Goal: Navigation & Orientation: Find specific page/section

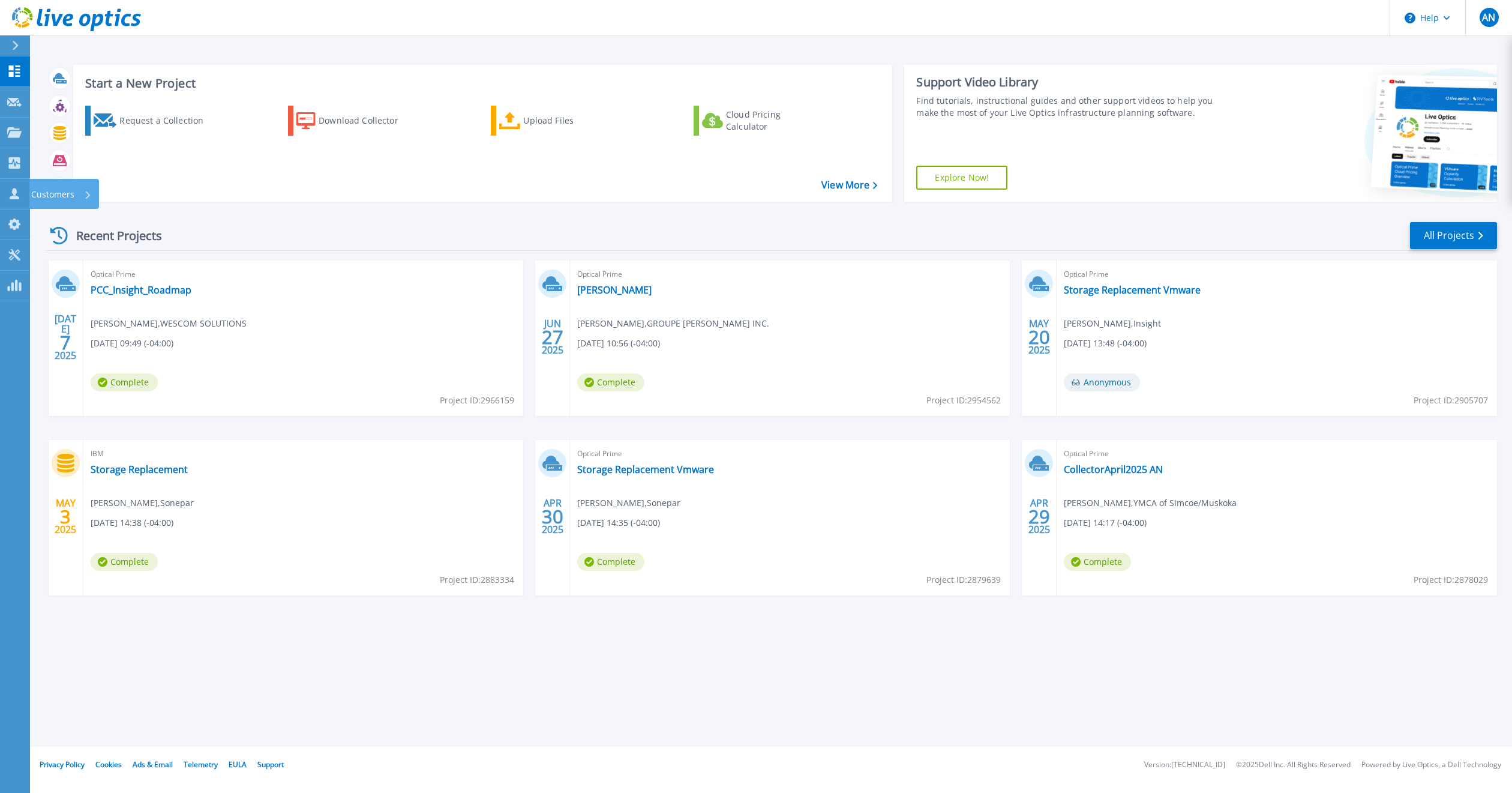
click at [59, 190] on p "Customers" at bounding box center [52, 194] width 43 height 31
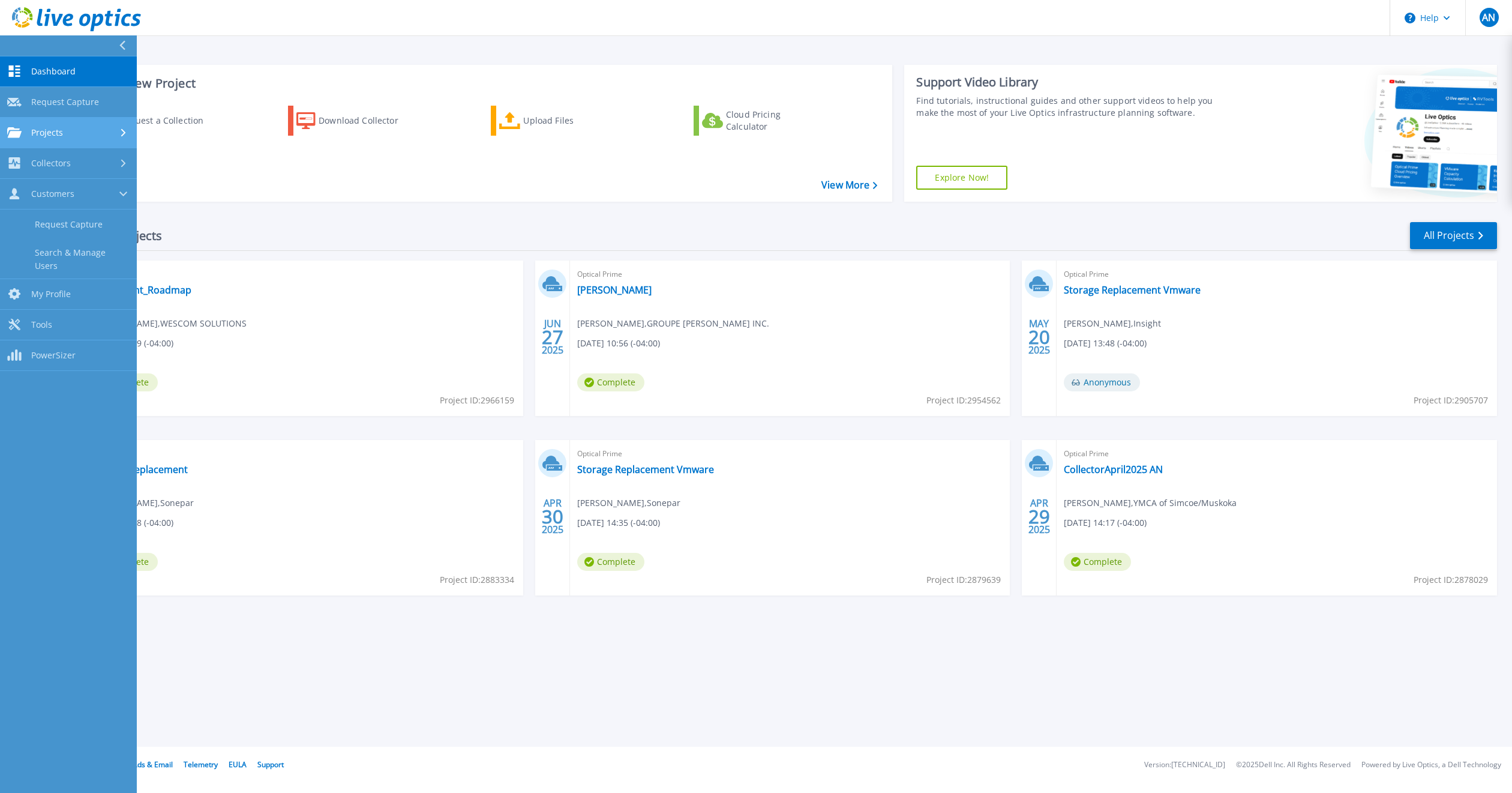
click at [59, 134] on span "Projects" at bounding box center [47, 133] width 32 height 11
click at [80, 165] on link "Search Projects" at bounding box center [68, 163] width 137 height 30
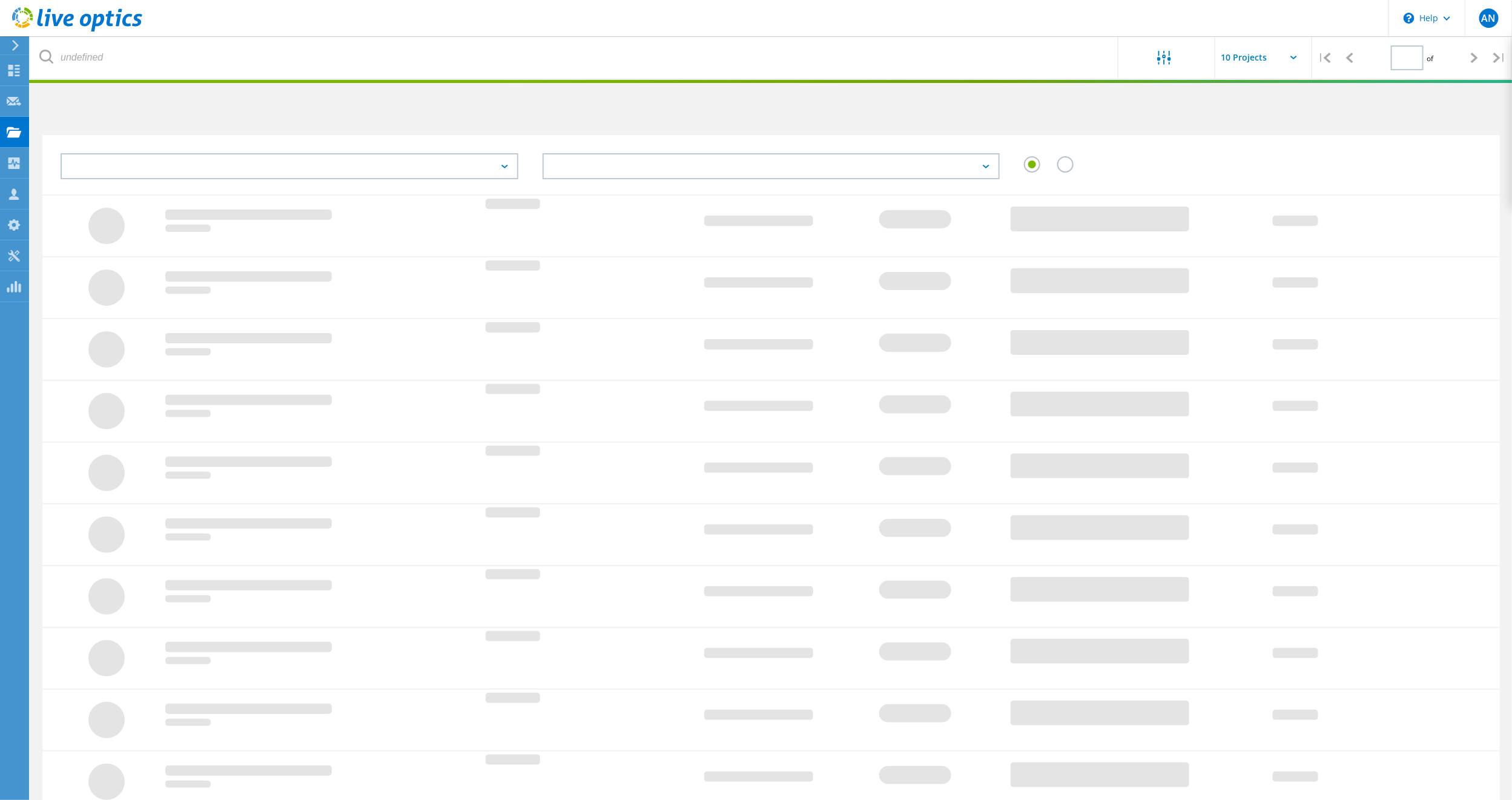
type input "1"
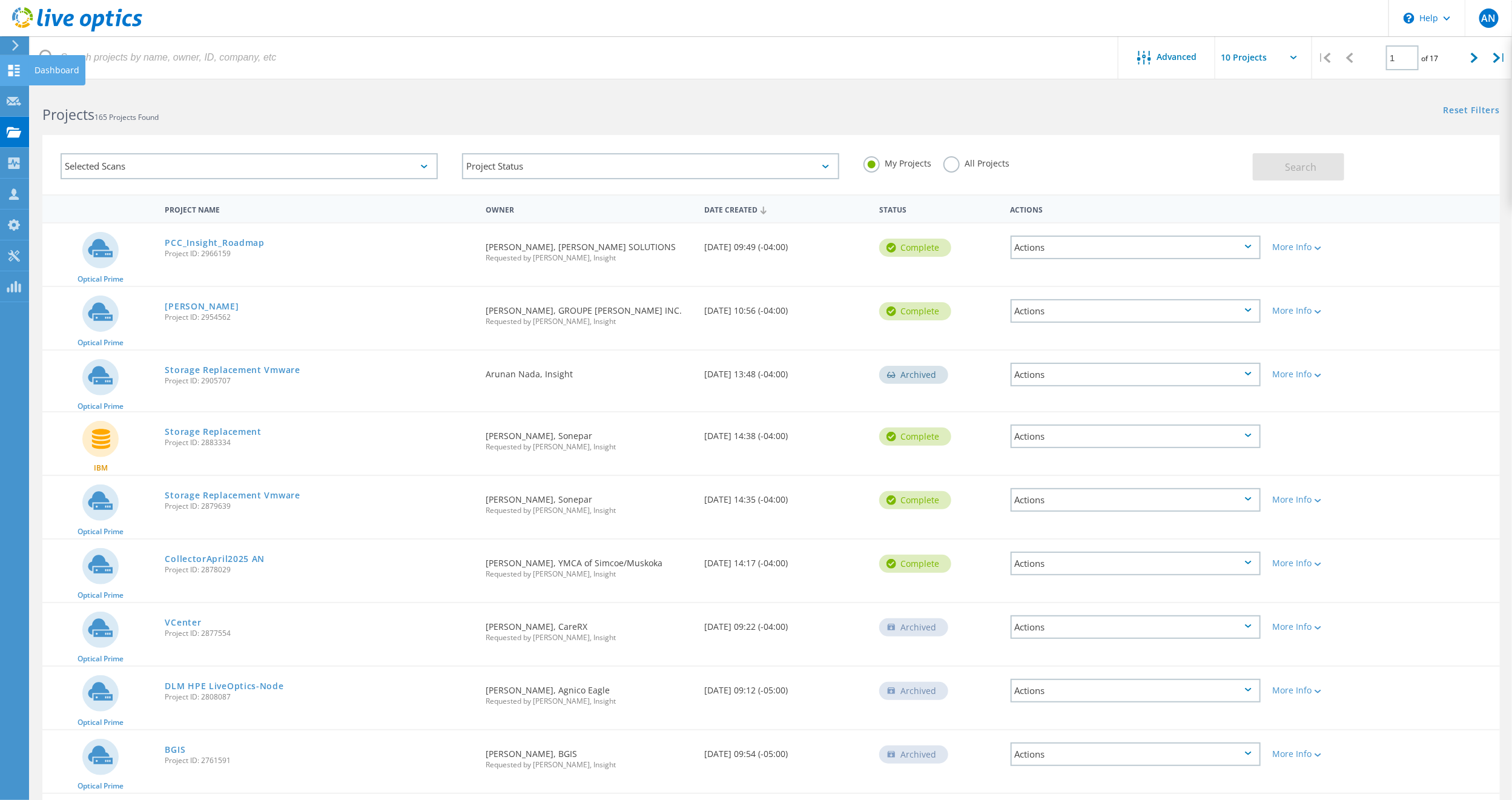
click at [47, 69] on div "Dashboard" at bounding box center [57, 70] width 45 height 8
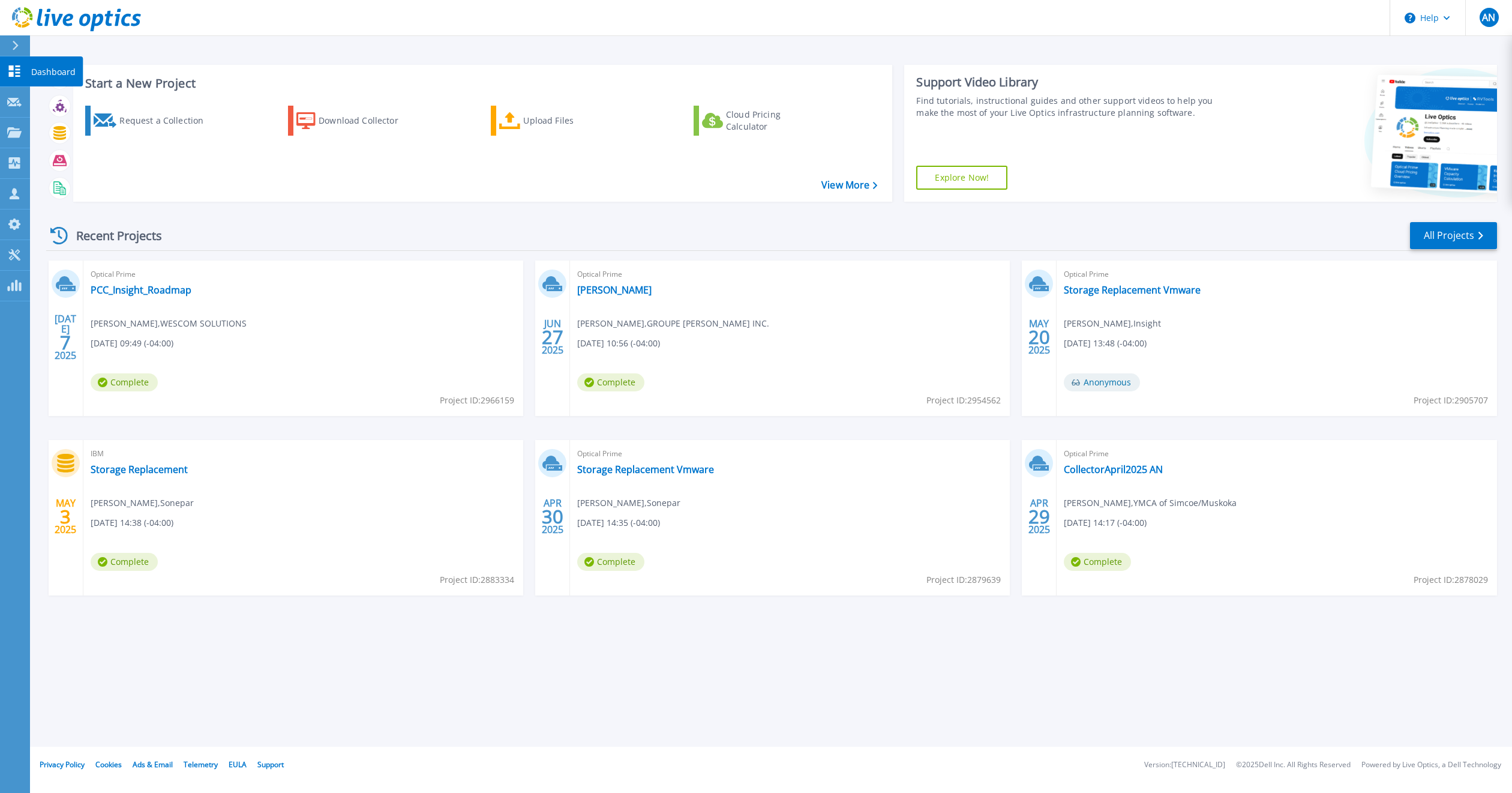
click at [33, 63] on p "Dashboard" at bounding box center [53, 71] width 45 height 31
click at [58, 194] on p "Customers" at bounding box center [52, 194] width 43 height 31
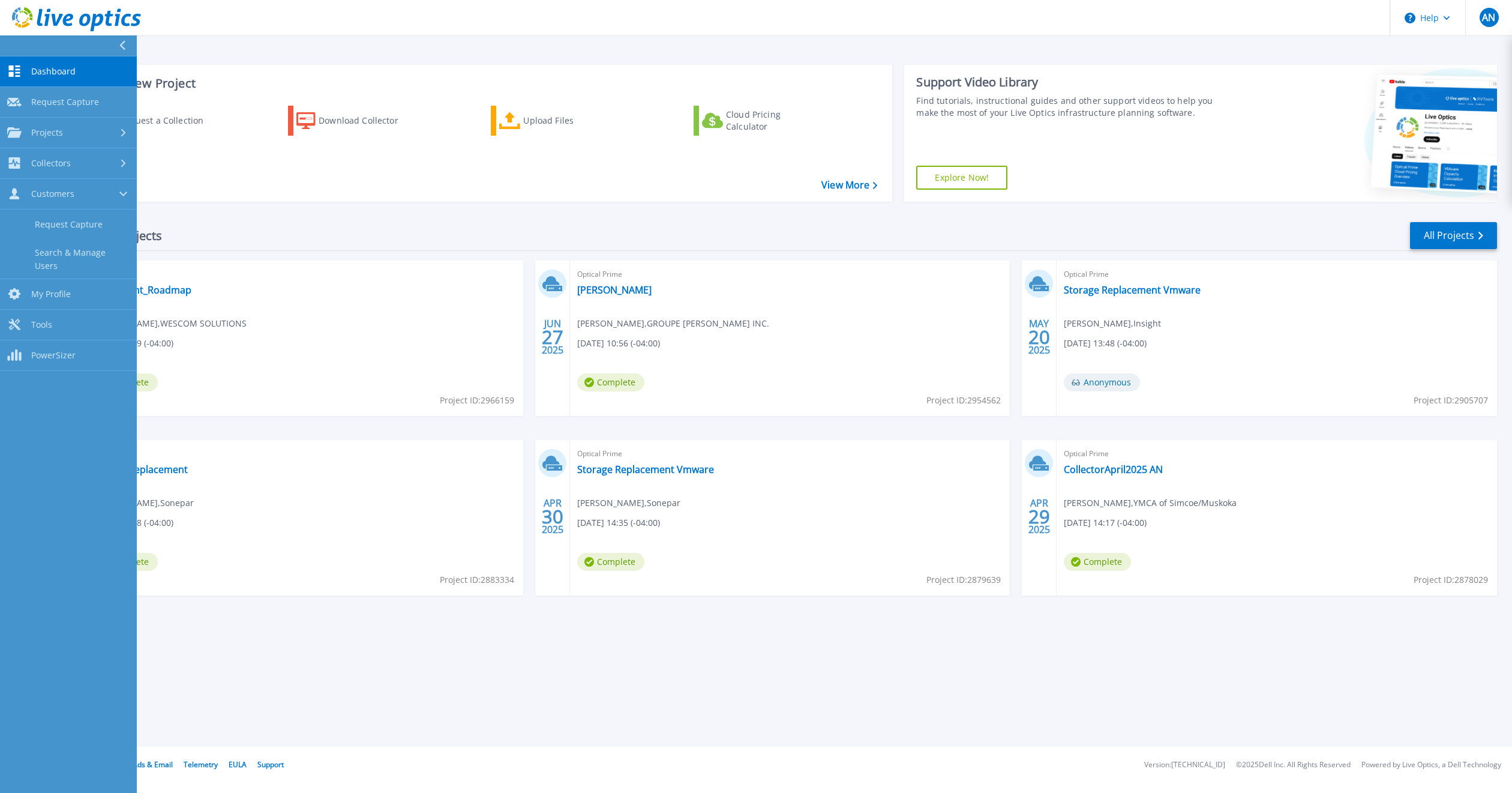
click at [1124, 160] on div "Support Video Library Find tutorials, instructional guides and other support vi…" at bounding box center [1063, 133] width 318 height 137
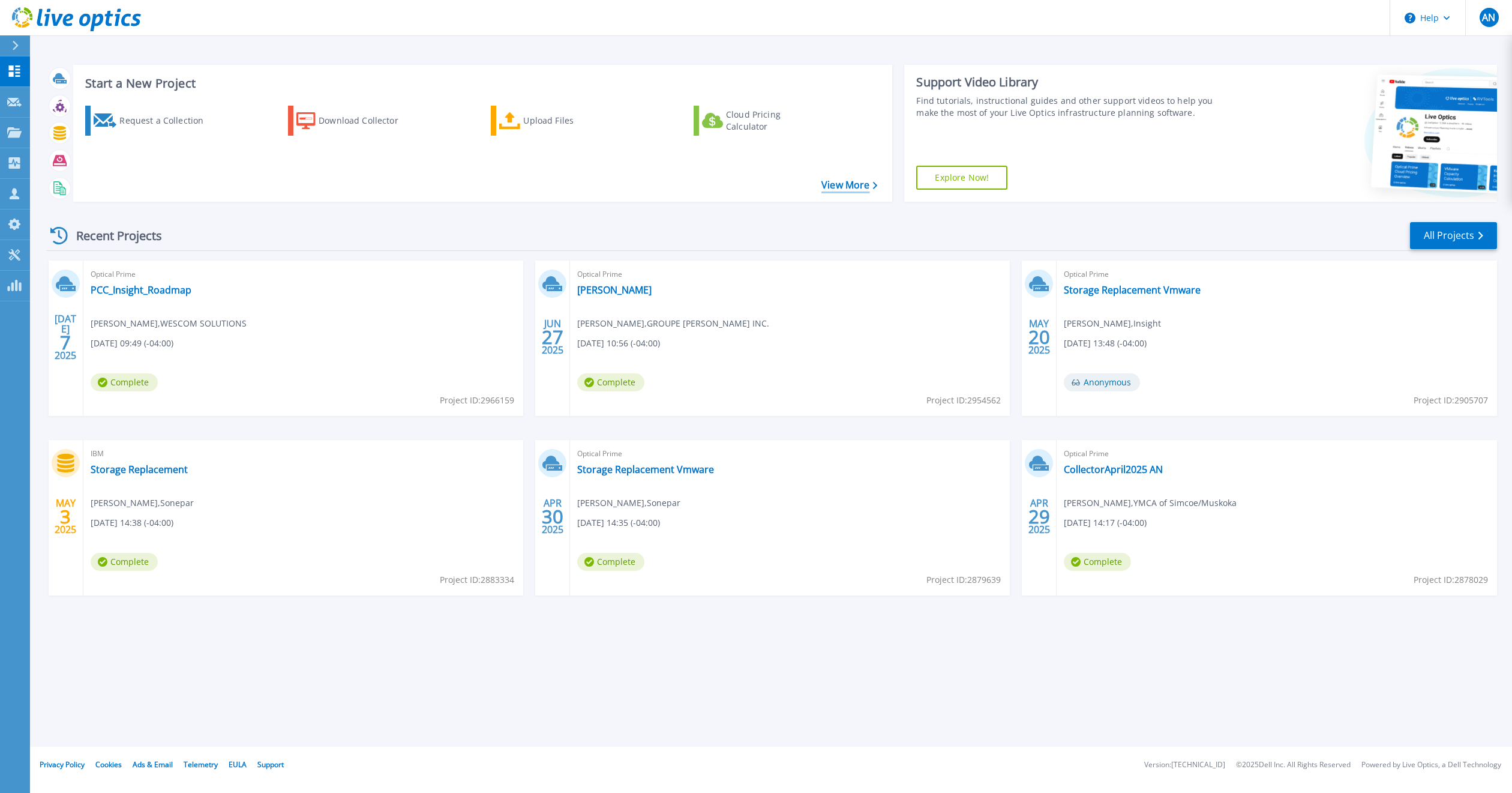
click at [846, 182] on link "View More" at bounding box center [850, 184] width 56 height 11
